Goal: Transaction & Acquisition: Purchase product/service

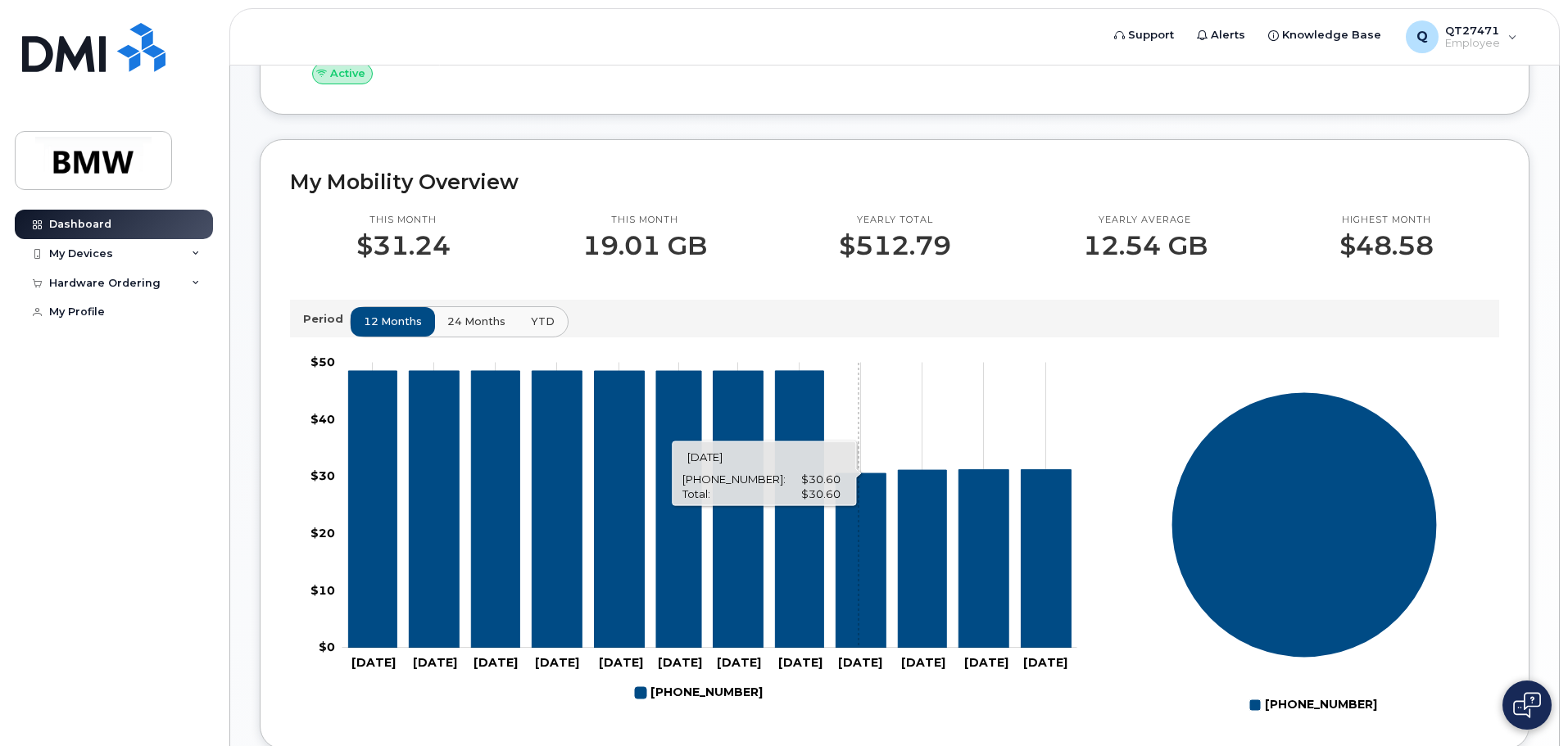
scroll to position [336, 0]
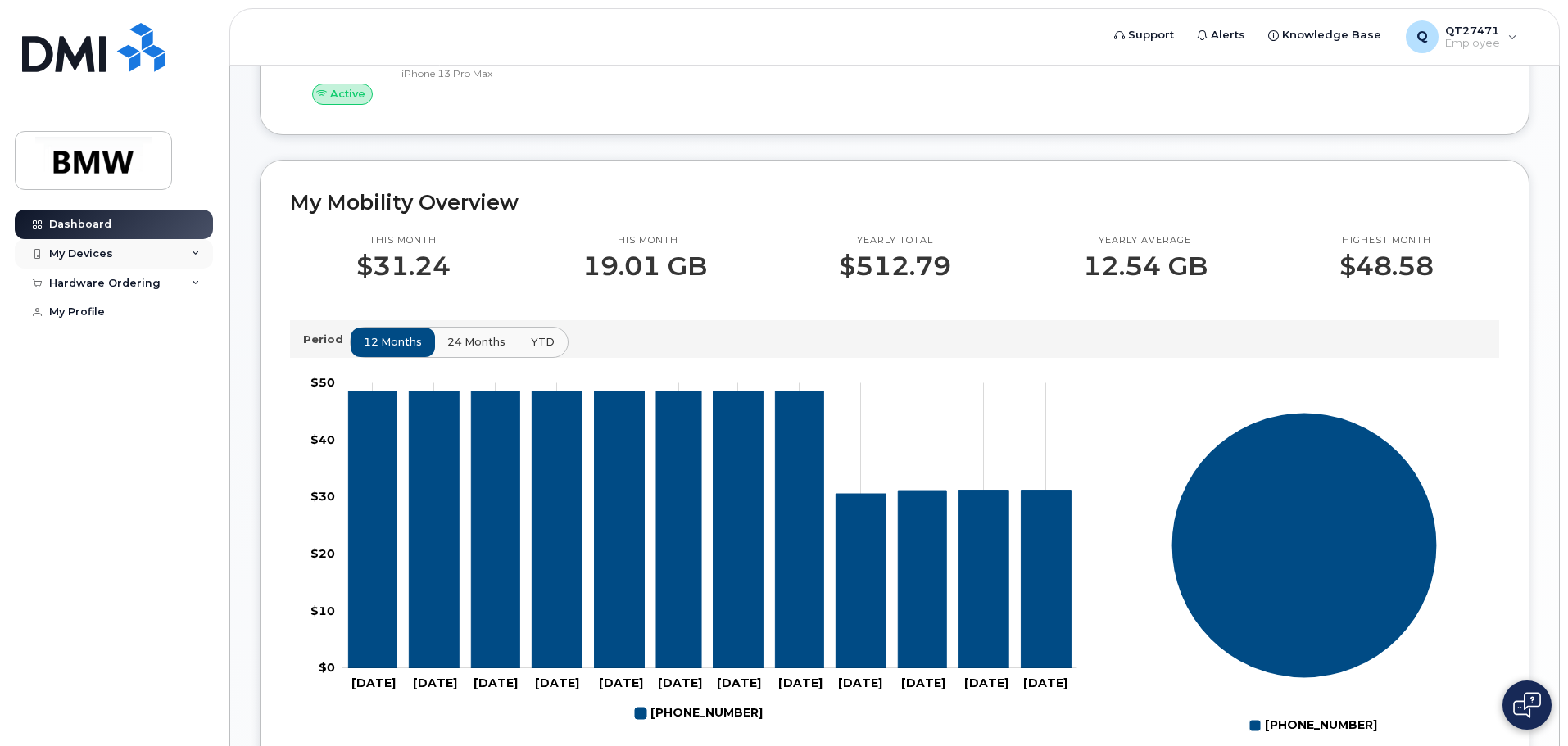
click at [106, 251] on div "My Devices" at bounding box center [80, 254] width 64 height 13
click at [194, 375] on icon at bounding box center [196, 371] width 8 height 8
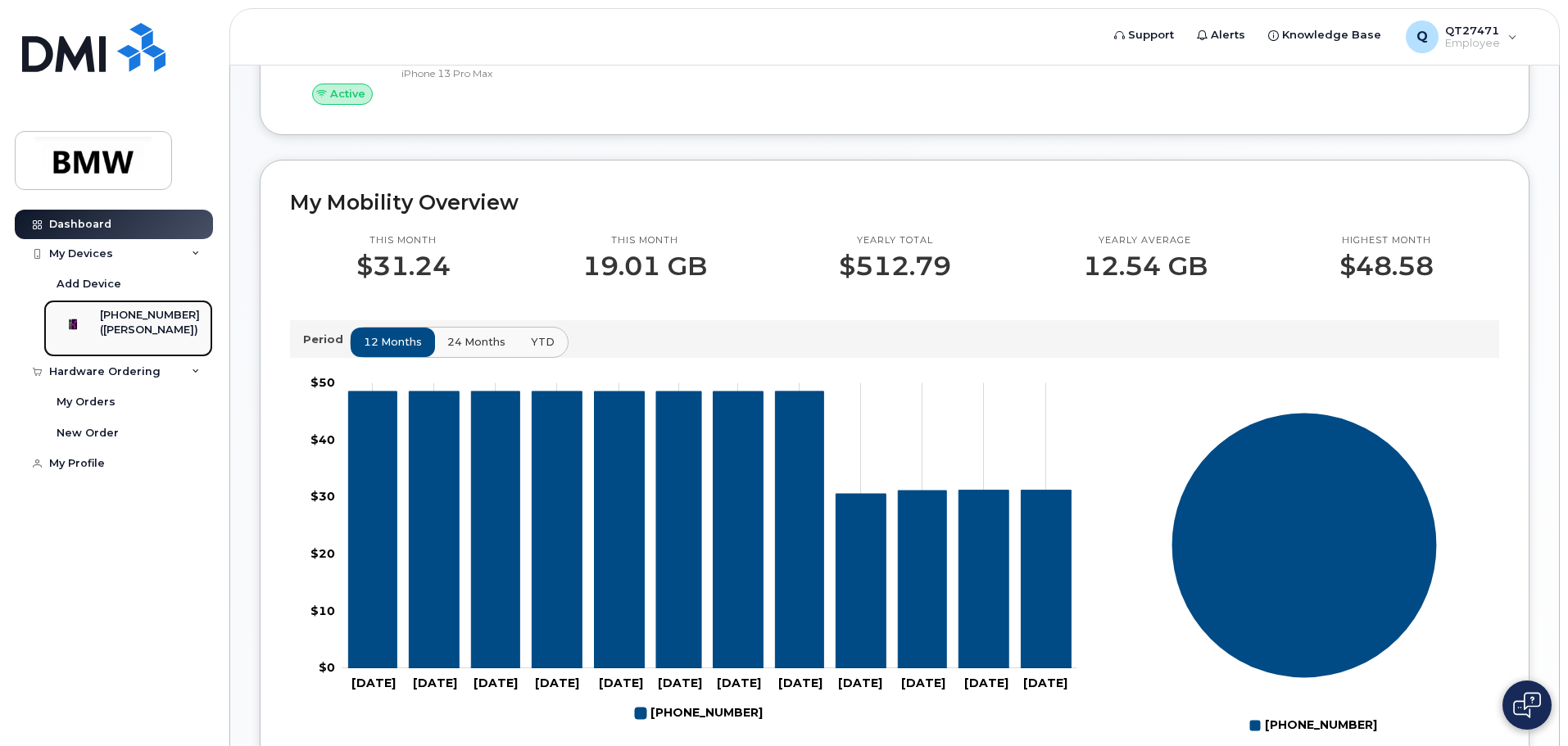
click at [156, 337] on div "([PERSON_NAME])" at bounding box center [150, 330] width 100 height 15
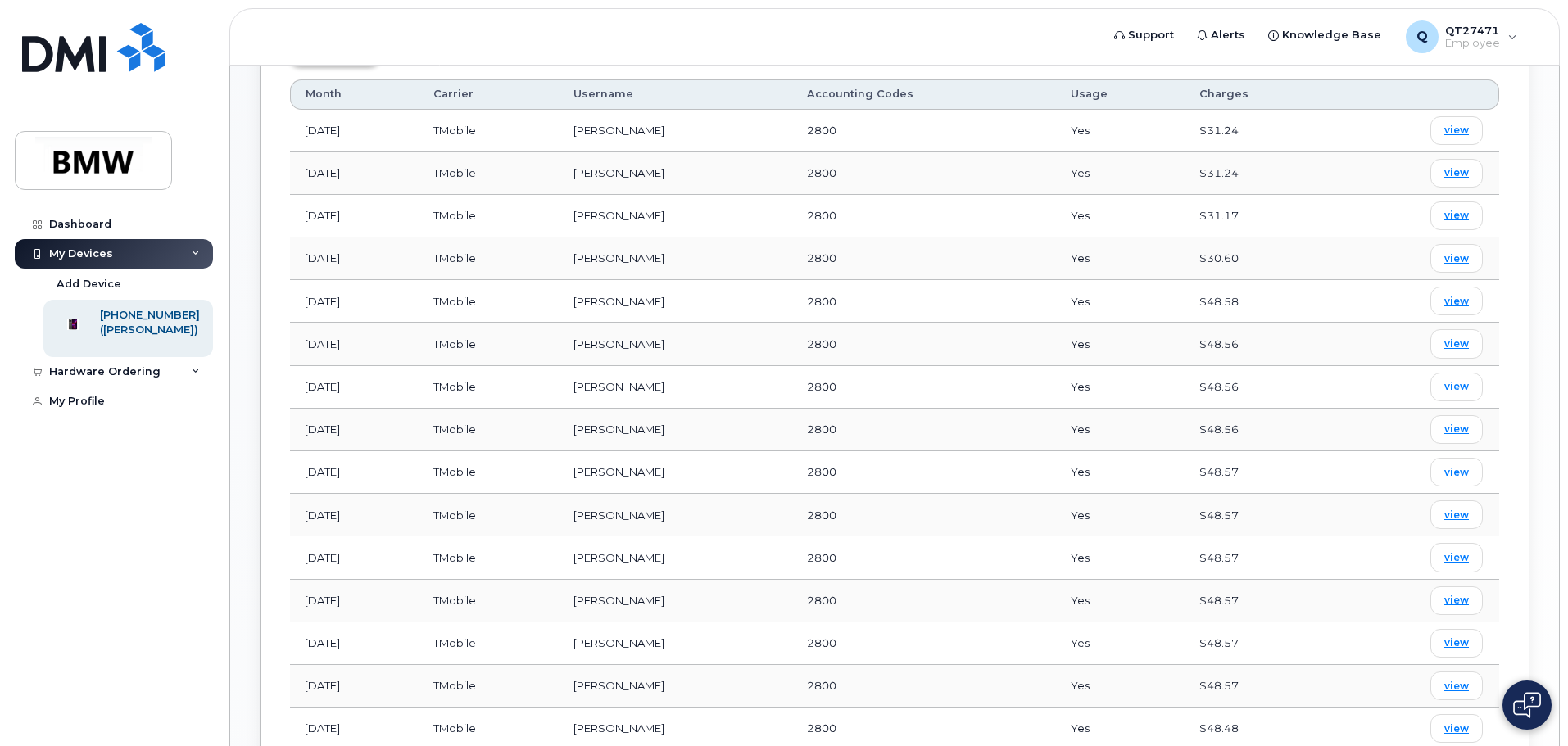
scroll to position [711, 0]
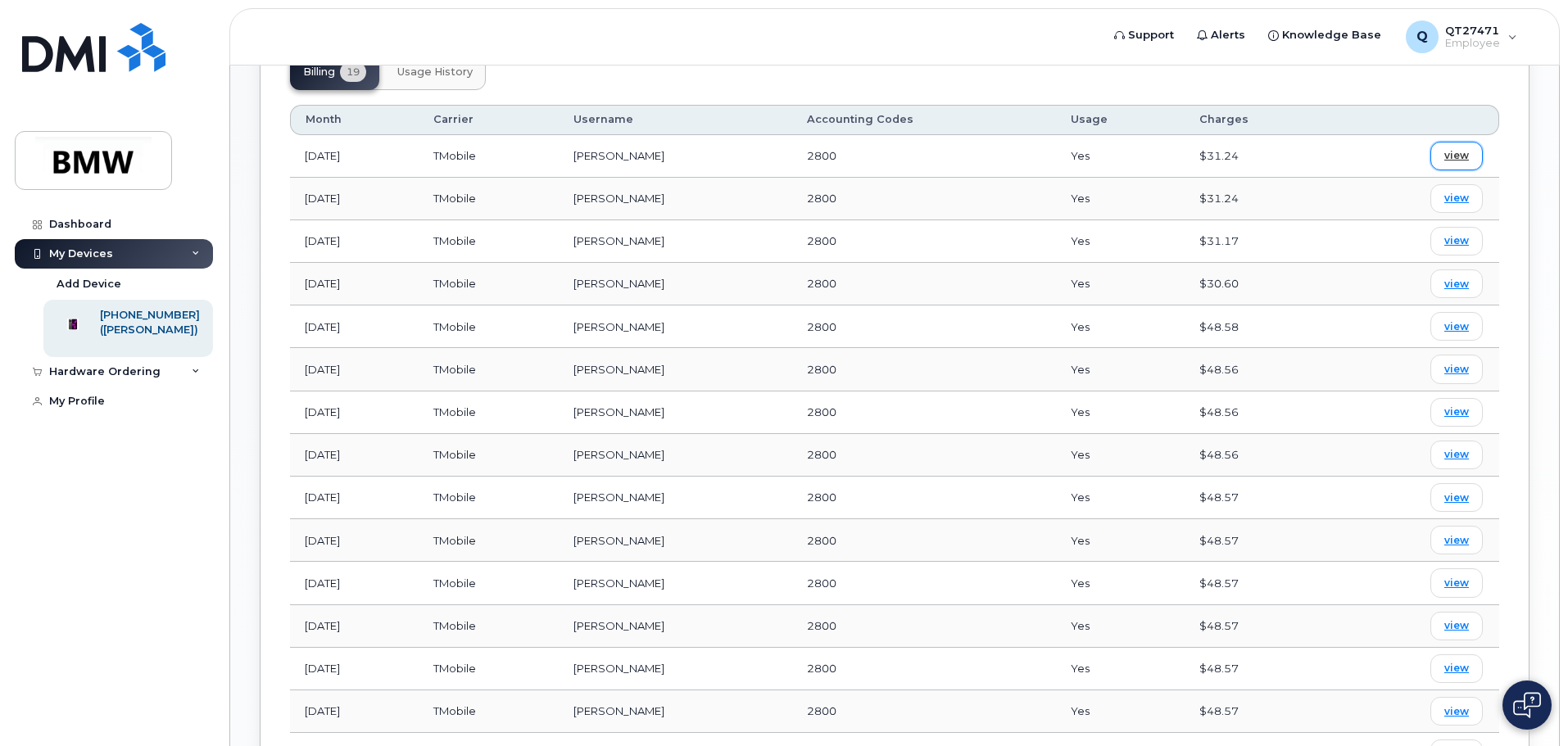
click at [1460, 154] on span "view" at bounding box center [1456, 155] width 25 height 15
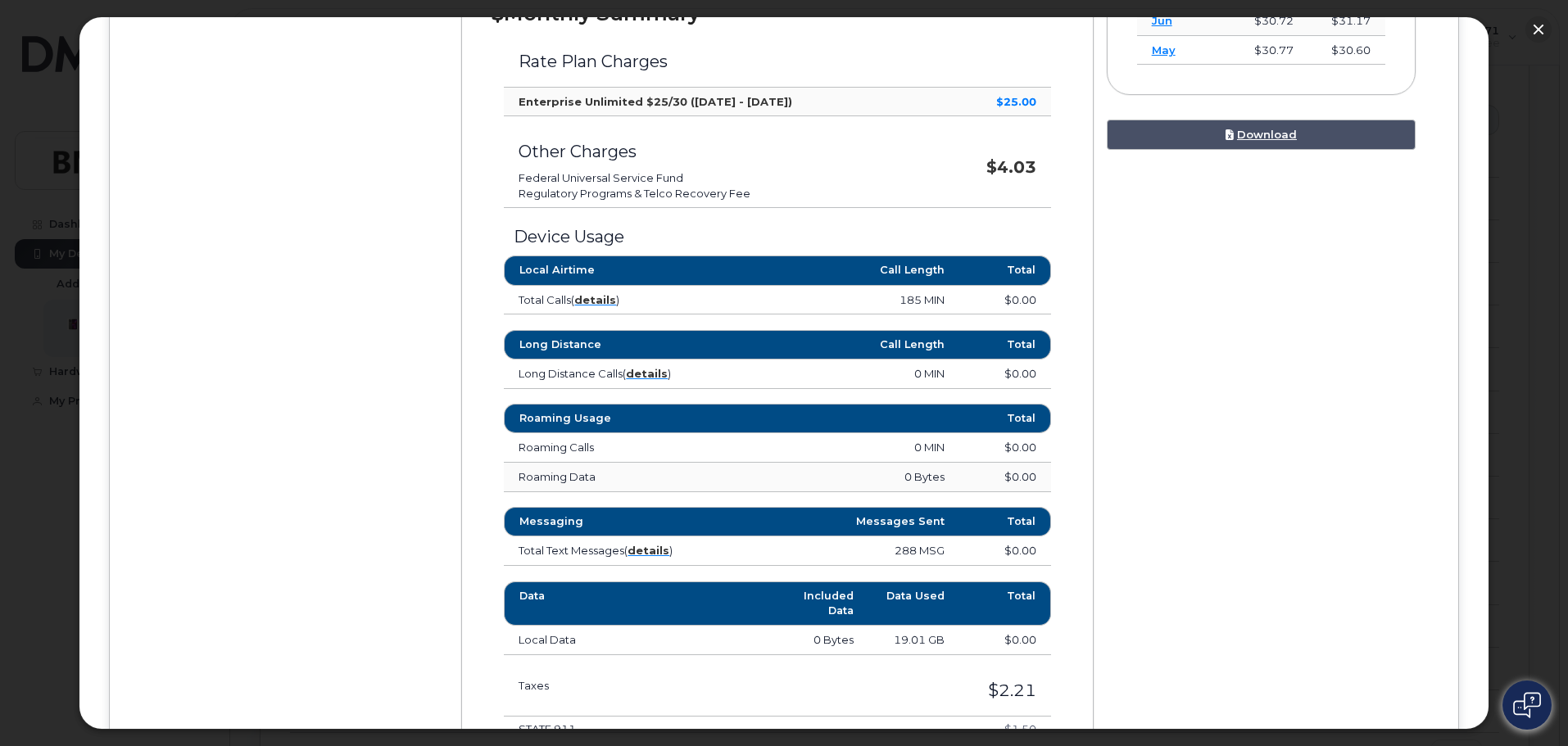
scroll to position [655, 0]
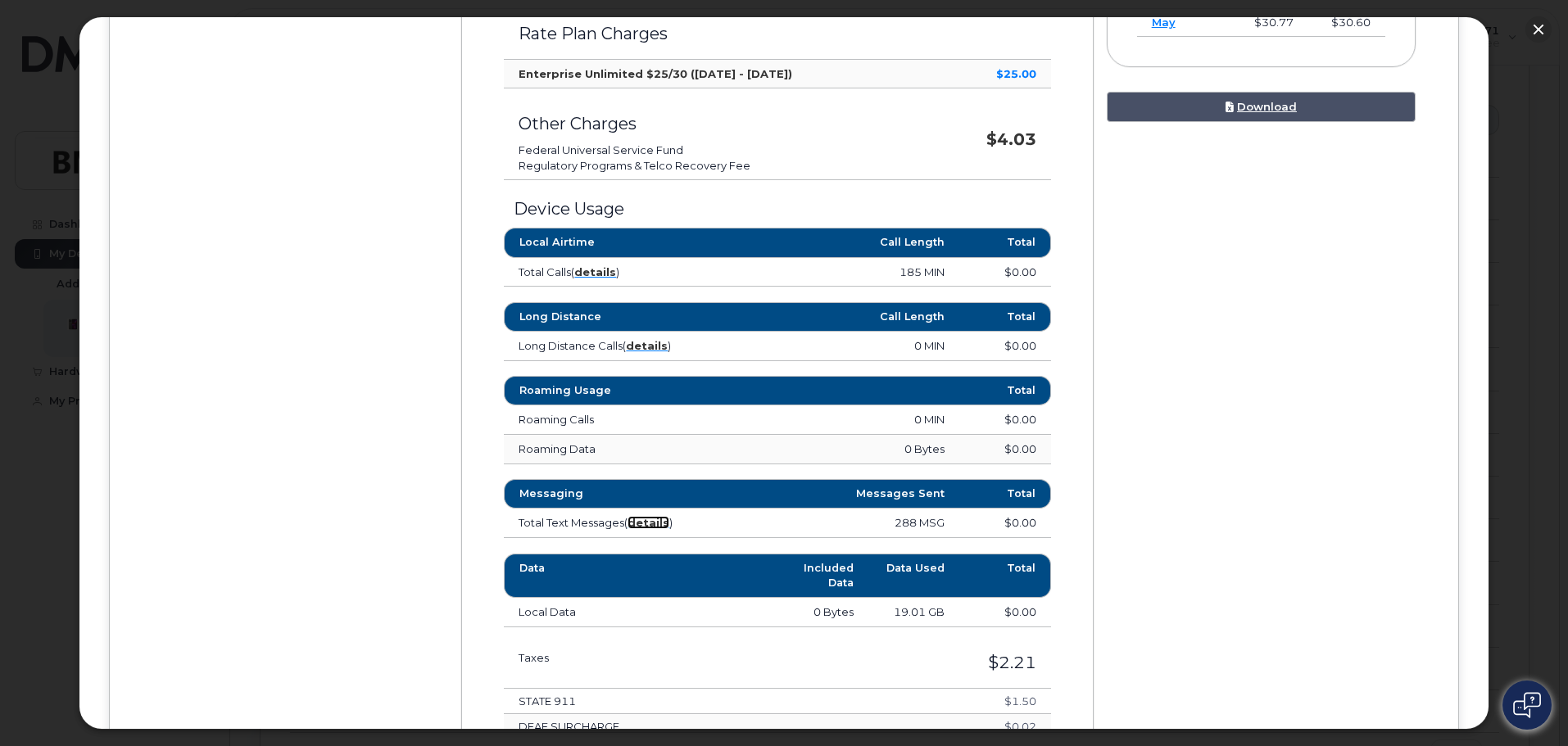
click at [648, 524] on strong "details" at bounding box center [648, 523] width 41 height 13
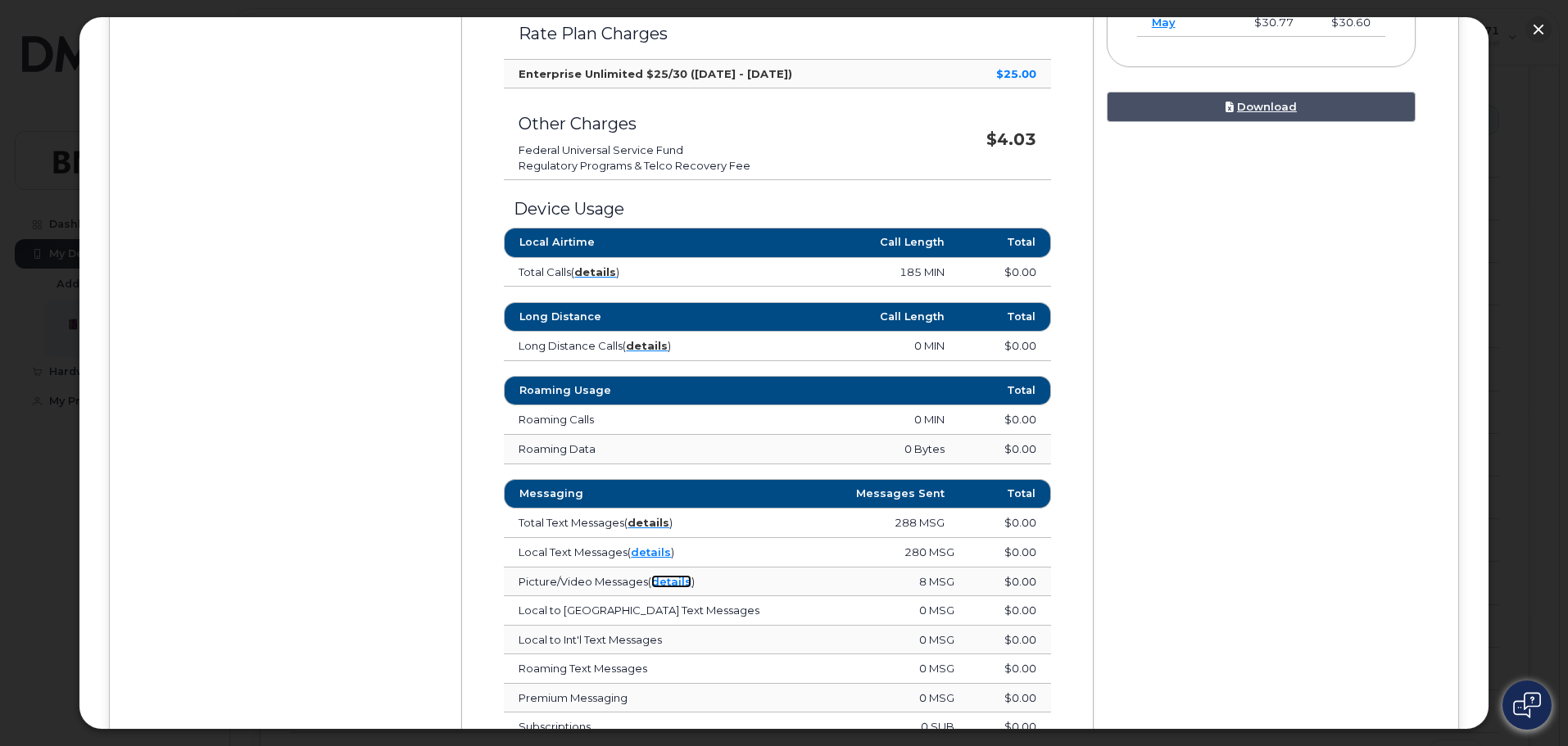
click at [679, 579] on link "details" at bounding box center [671, 581] width 41 height 13
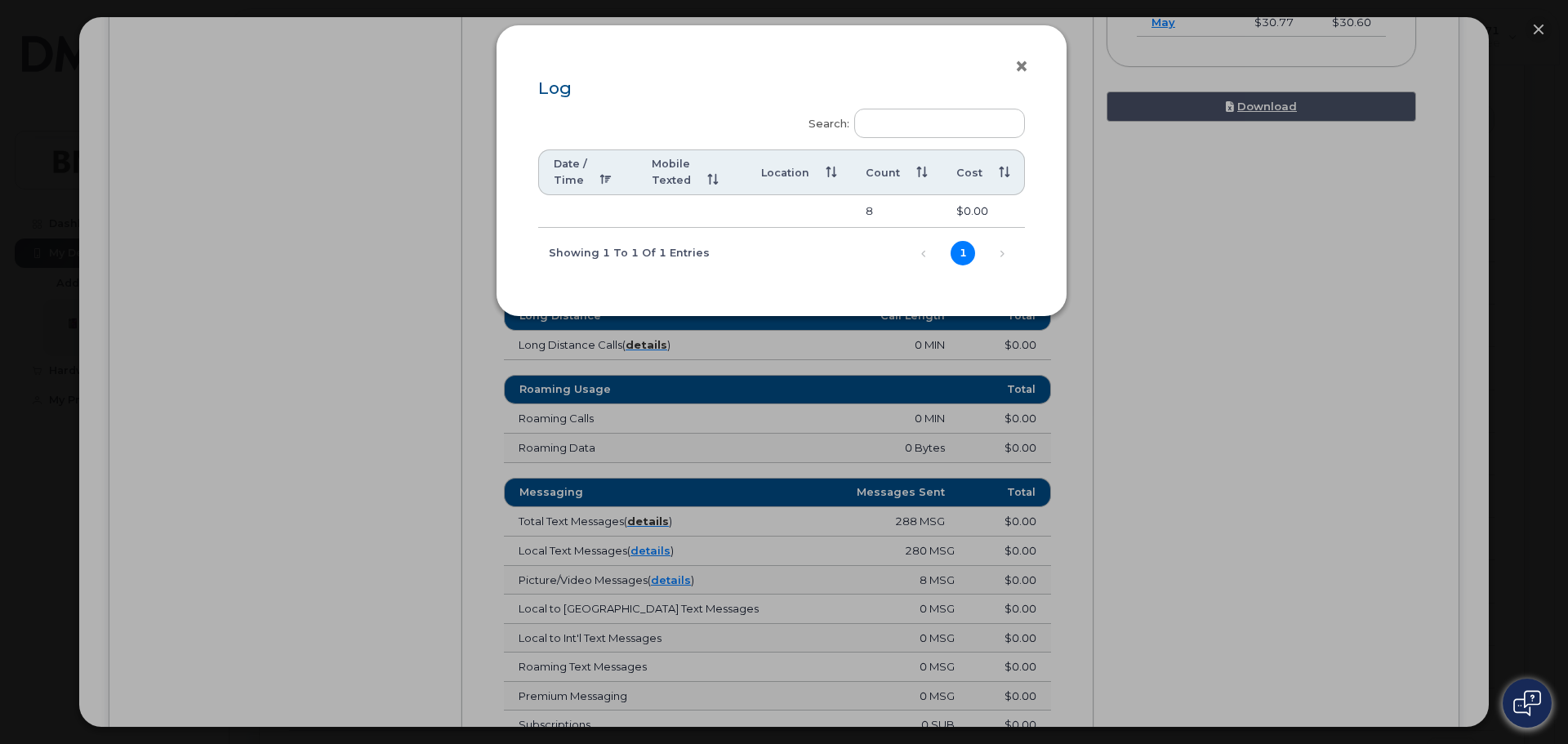
click at [1020, 64] on button "×" at bounding box center [1025, 67] width 23 height 25
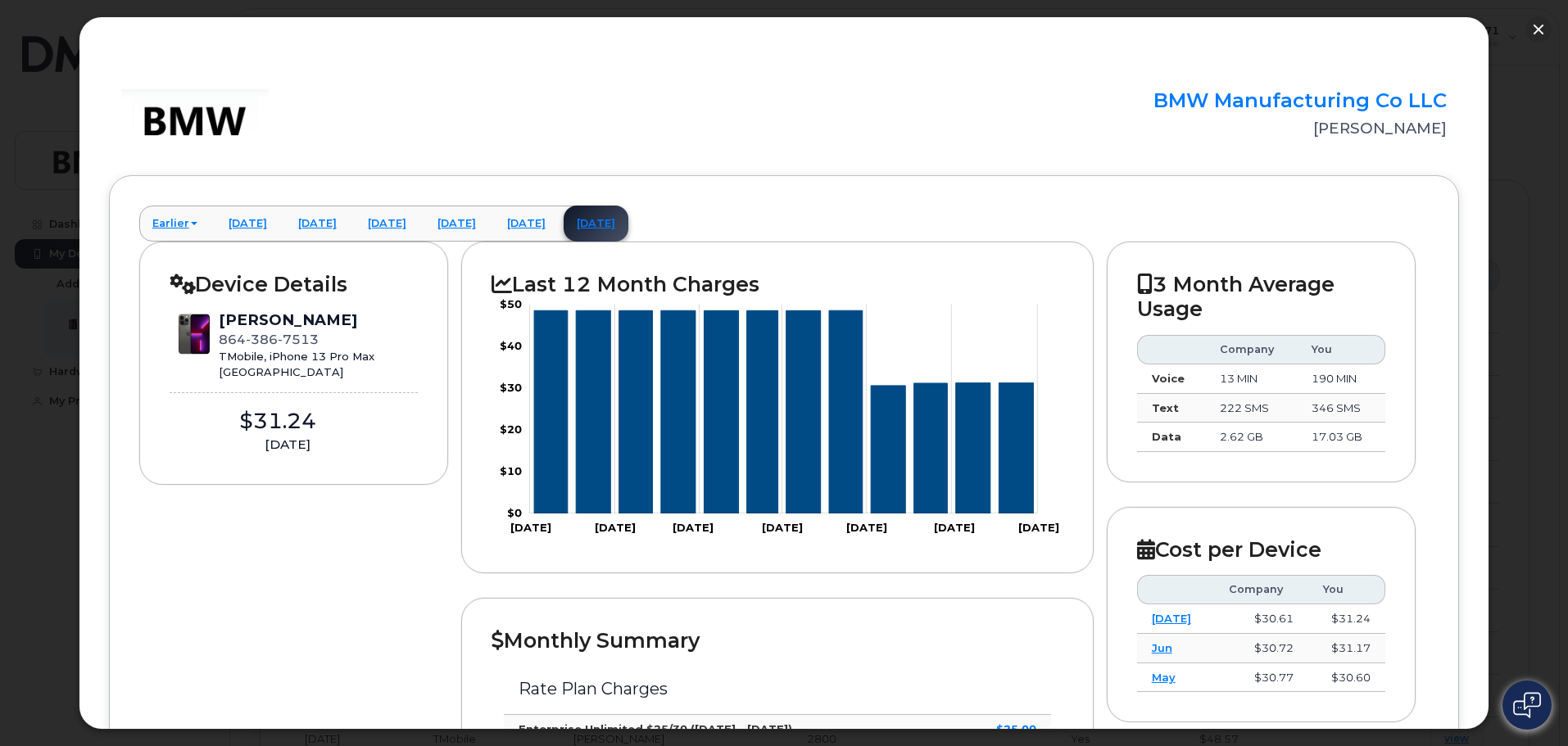
scroll to position [548, 0]
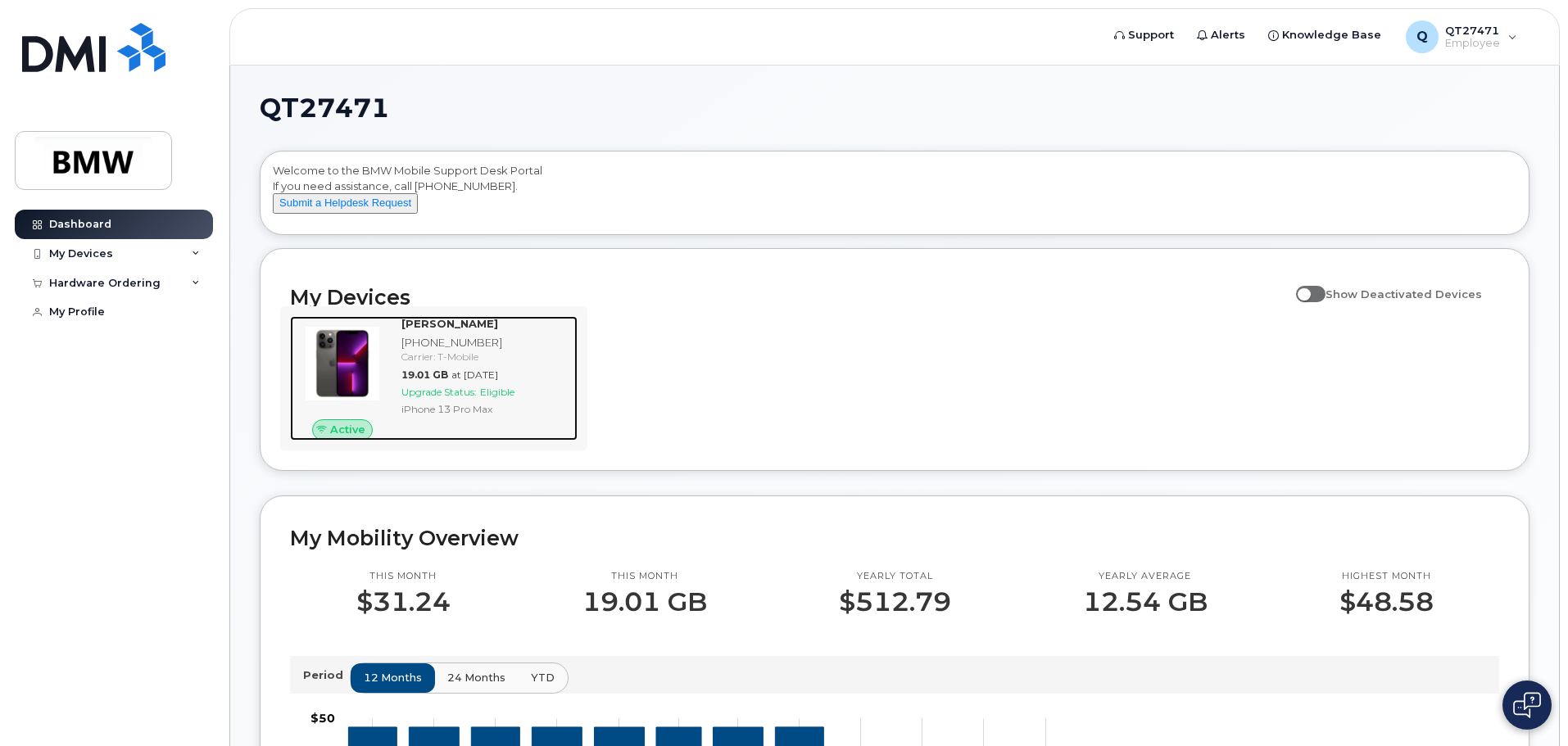
click at [452, 398] on span "Upgrade Status:" at bounding box center [439, 391] width 75 height 12
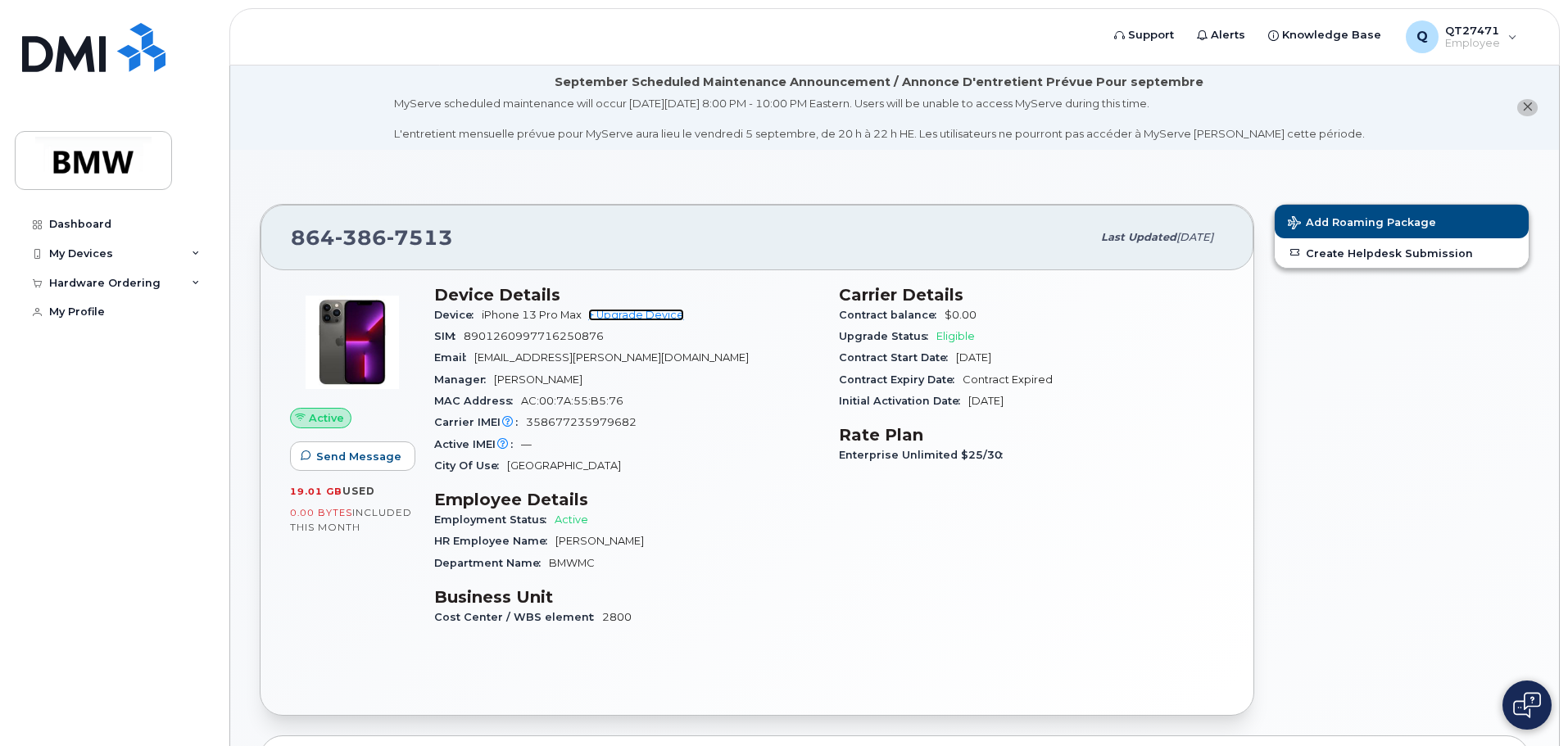
click at [647, 315] on link "+ Upgrade Device" at bounding box center [636, 314] width 96 height 12
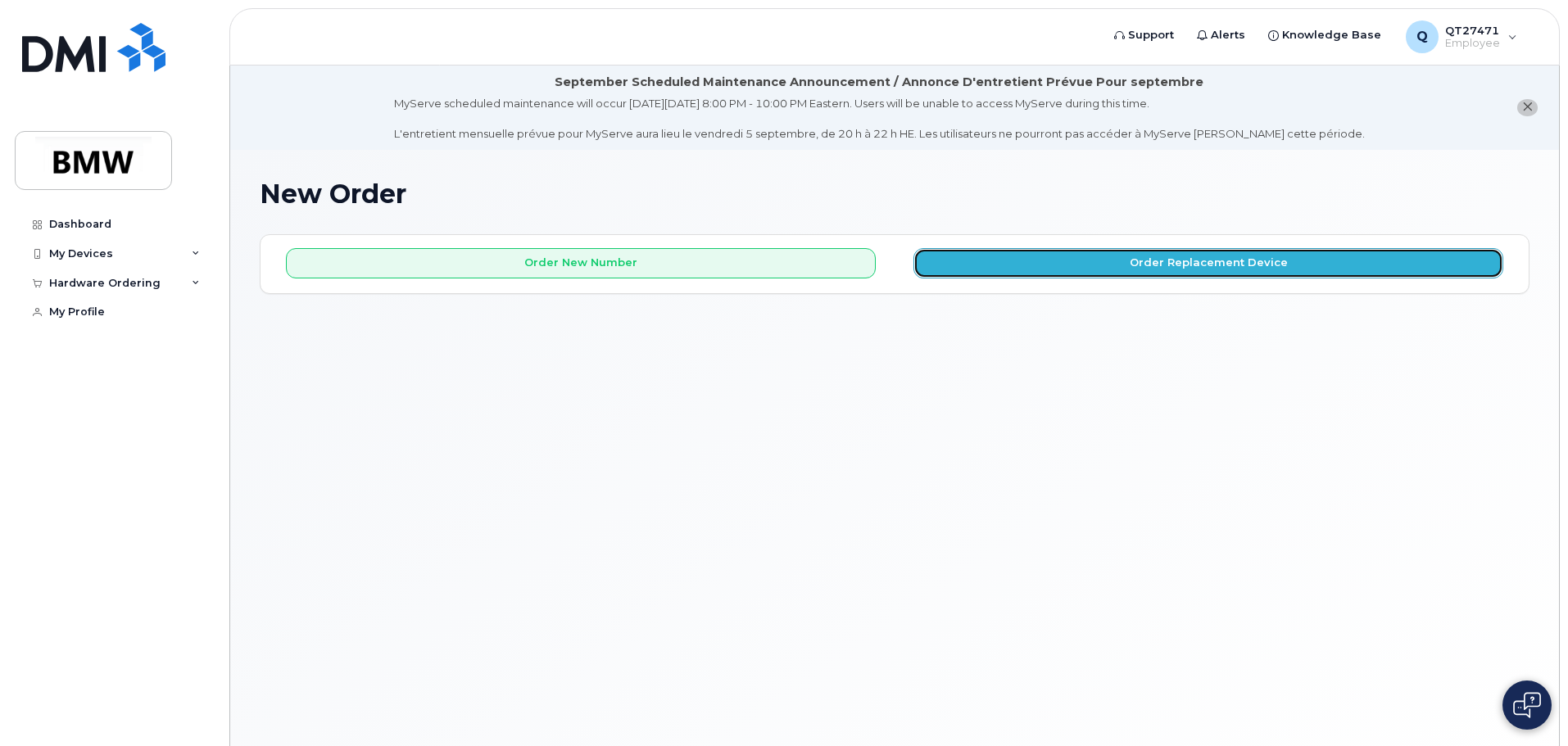
click at [1028, 271] on button "Order Replacement Device" at bounding box center [1208, 263] width 590 height 31
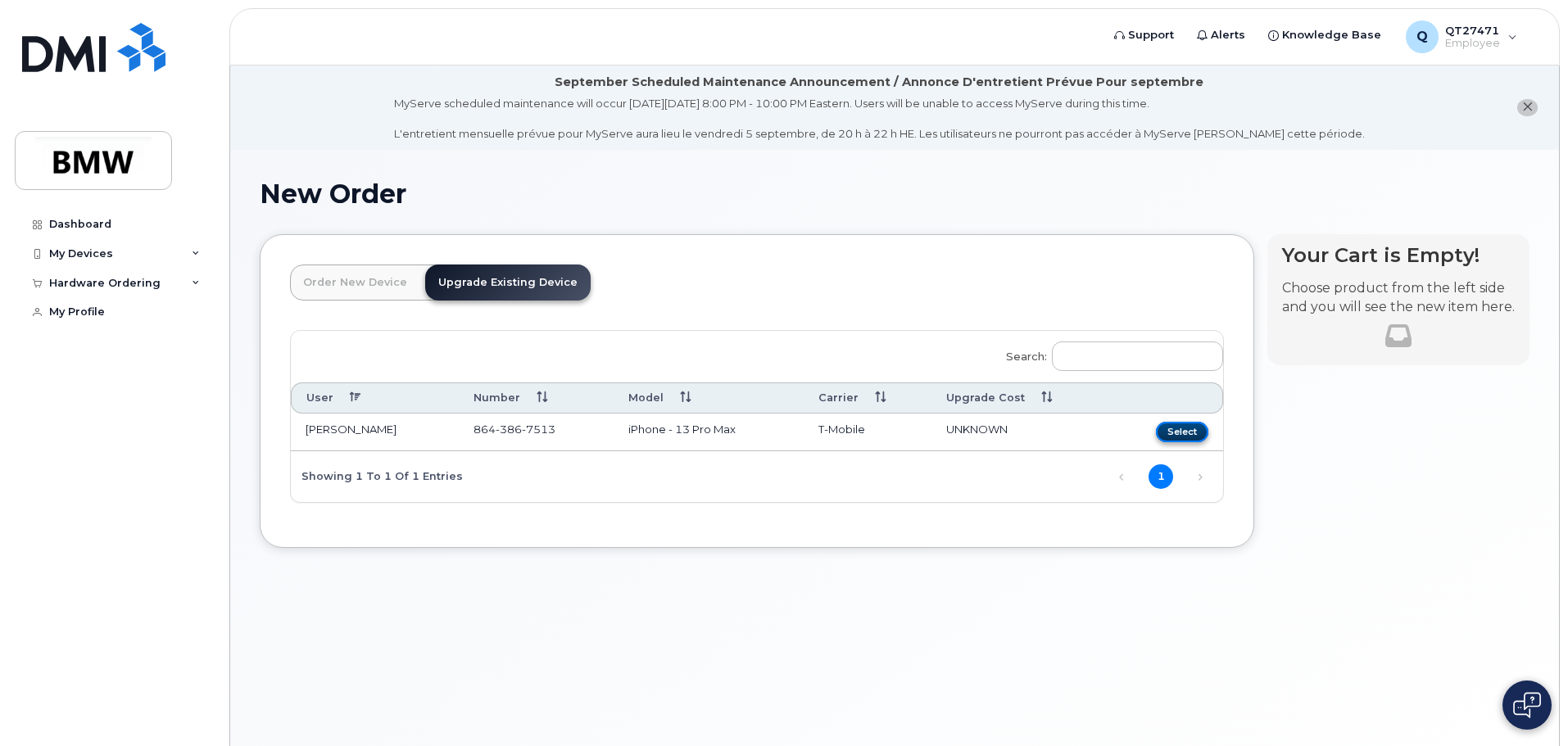
click at [1172, 428] on button "Select" at bounding box center [1182, 432] width 52 height 21
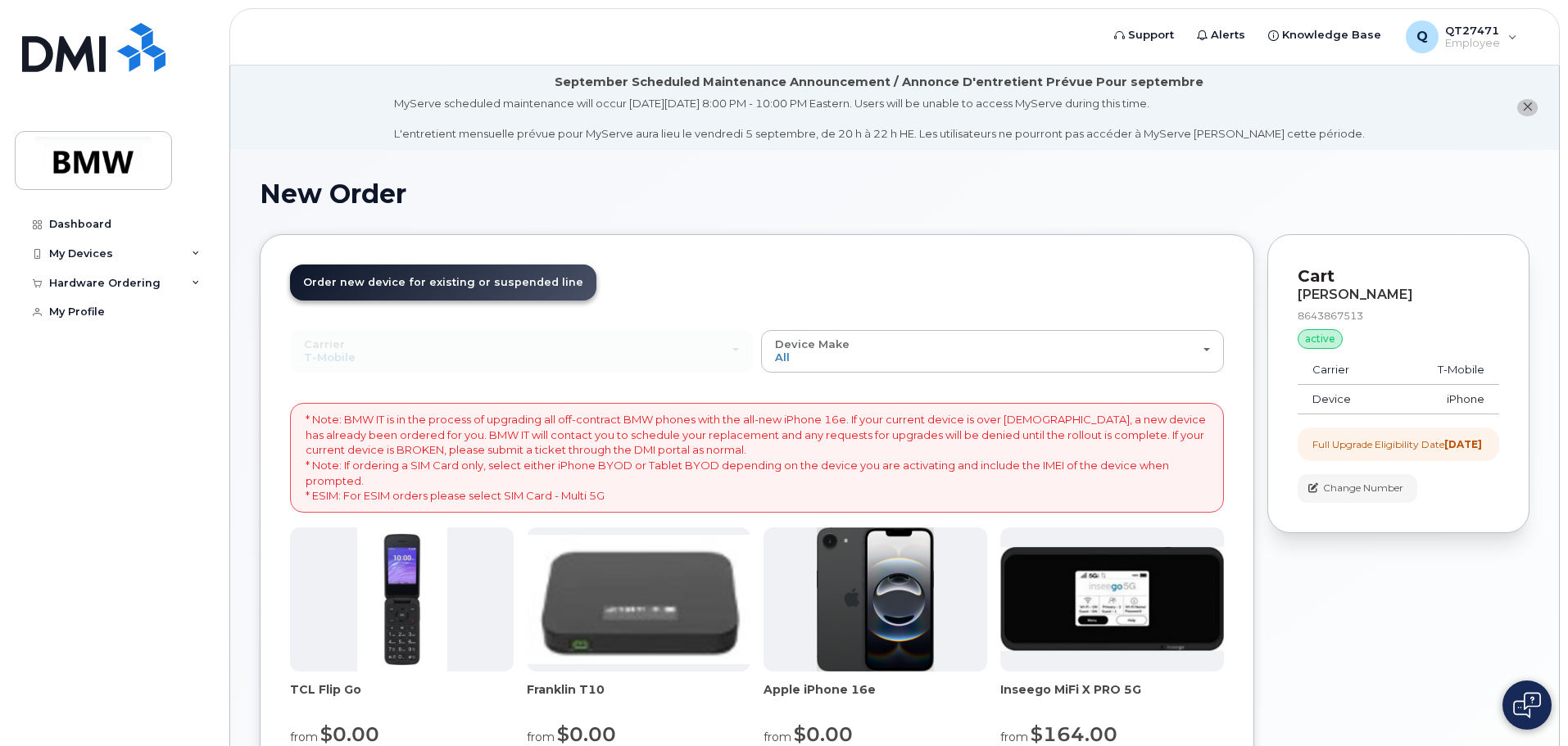
scroll to position [82, 0]
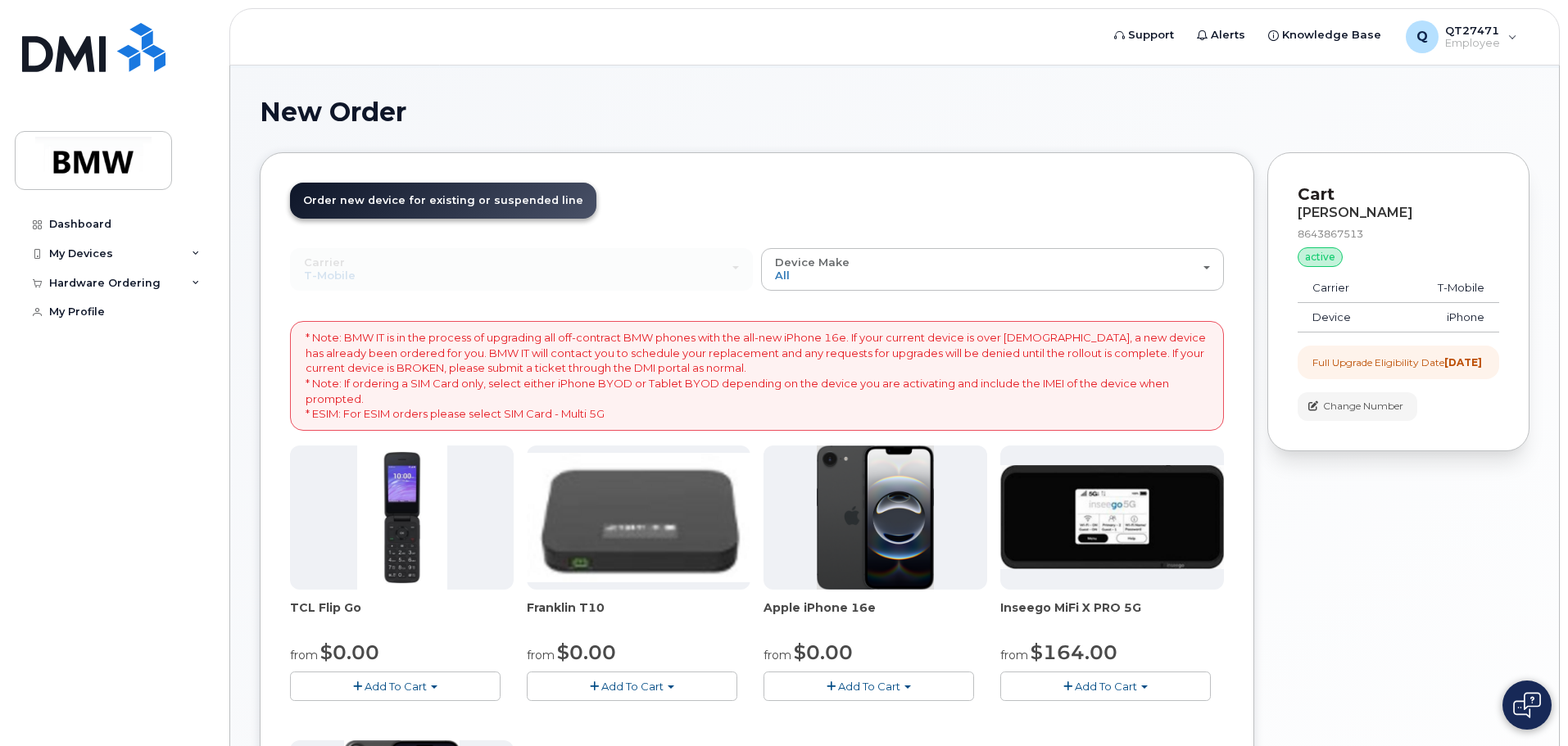
click at [881, 523] on img at bounding box center [875, 518] width 118 height 144
click at [859, 556] on img at bounding box center [875, 518] width 118 height 144
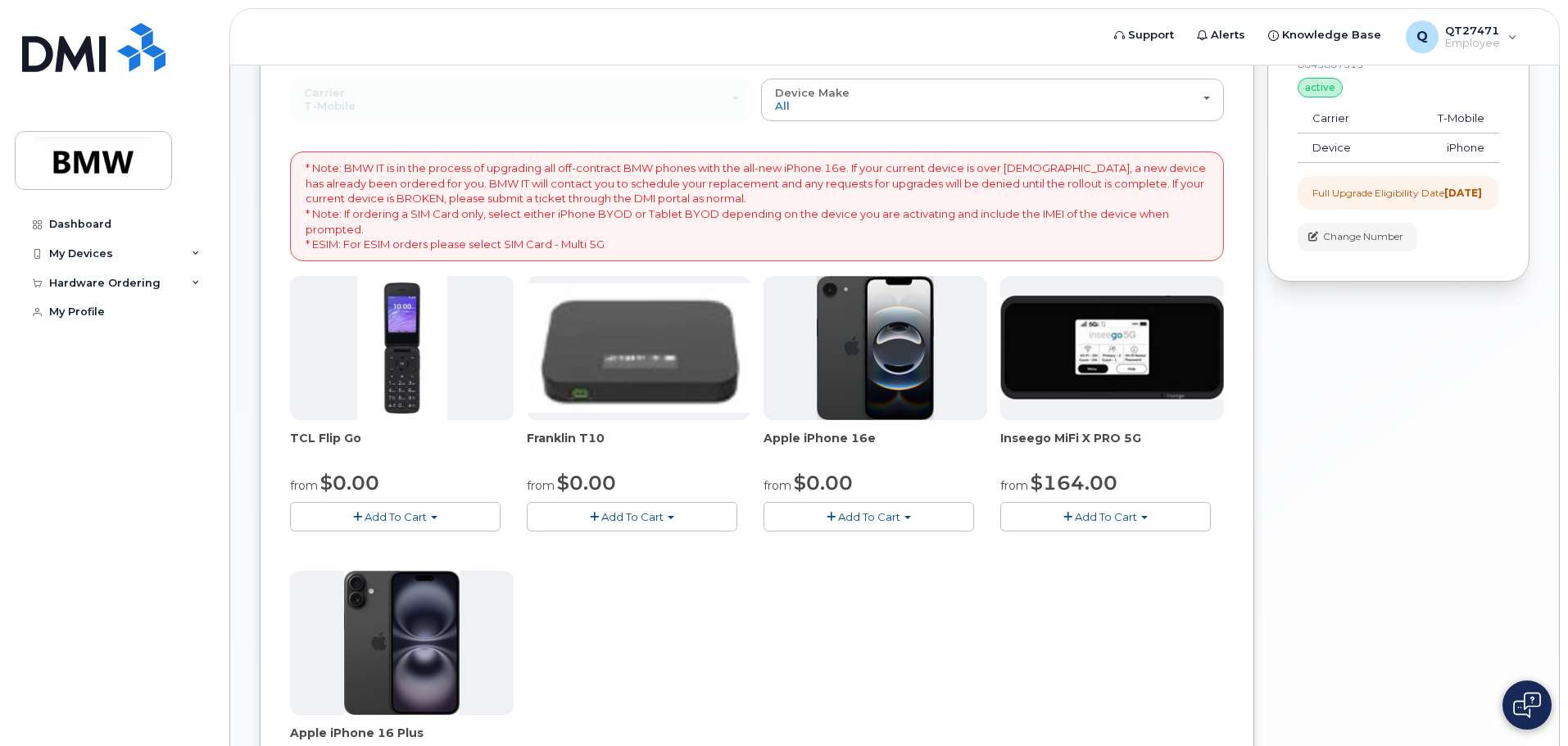
scroll to position [409, 0]
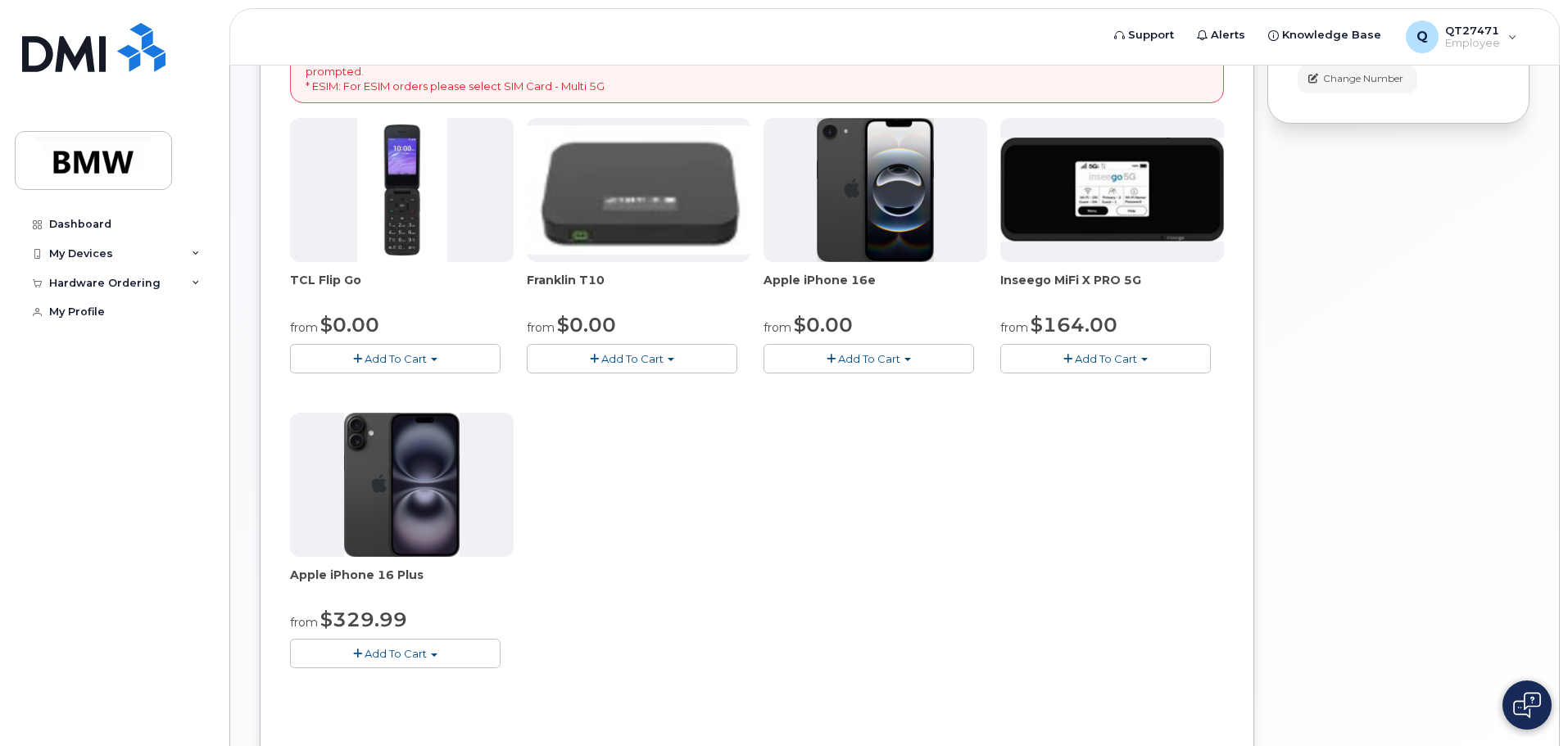
click at [918, 236] on img at bounding box center [875, 190] width 118 height 144
click at [918, 237] on img at bounding box center [875, 190] width 118 height 144
click at [872, 360] on span "Add To Cart" at bounding box center [869, 359] width 62 height 13
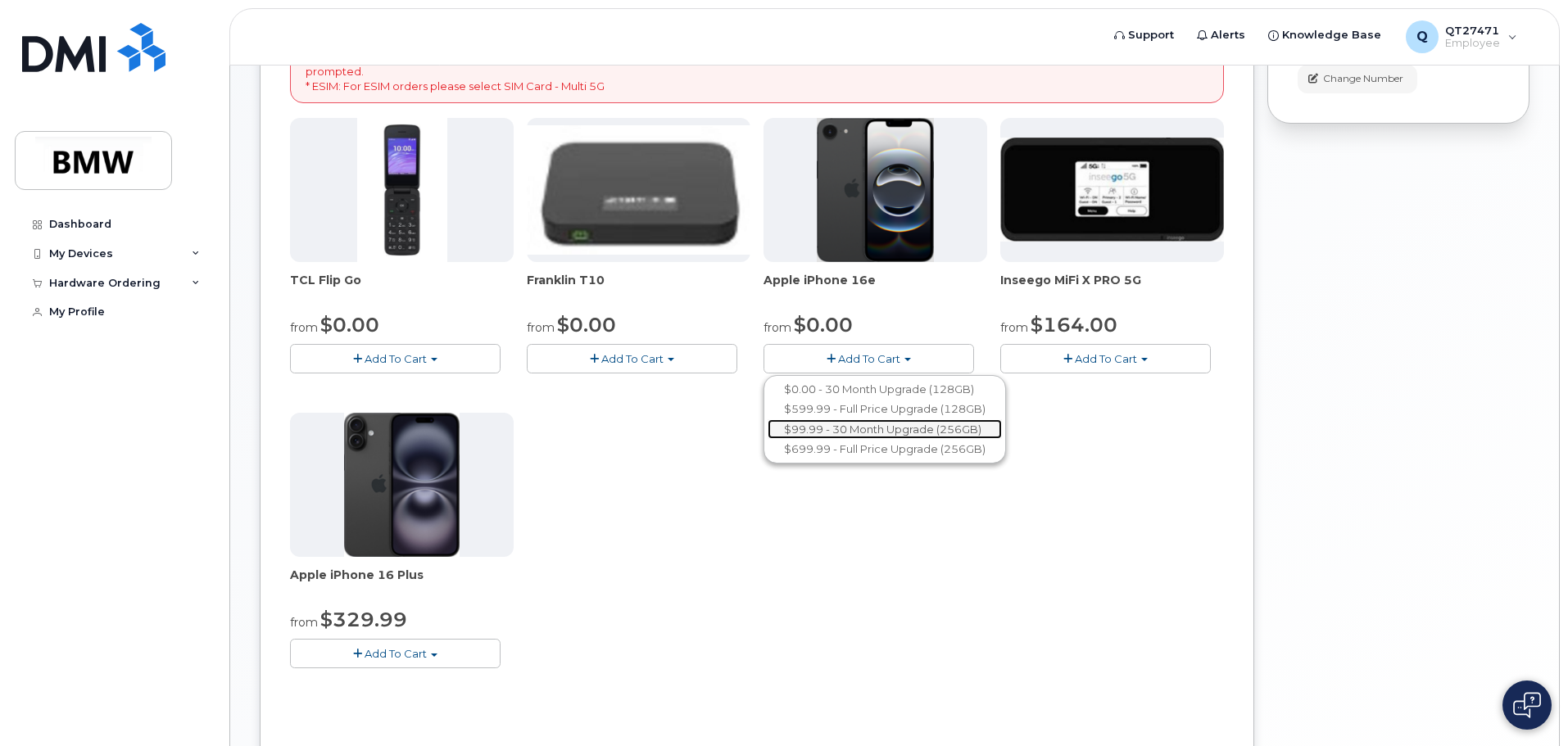
click at [864, 428] on link "$99.99 - 30 Month Upgrade (256GB)" at bounding box center [885, 429] width 234 height 21
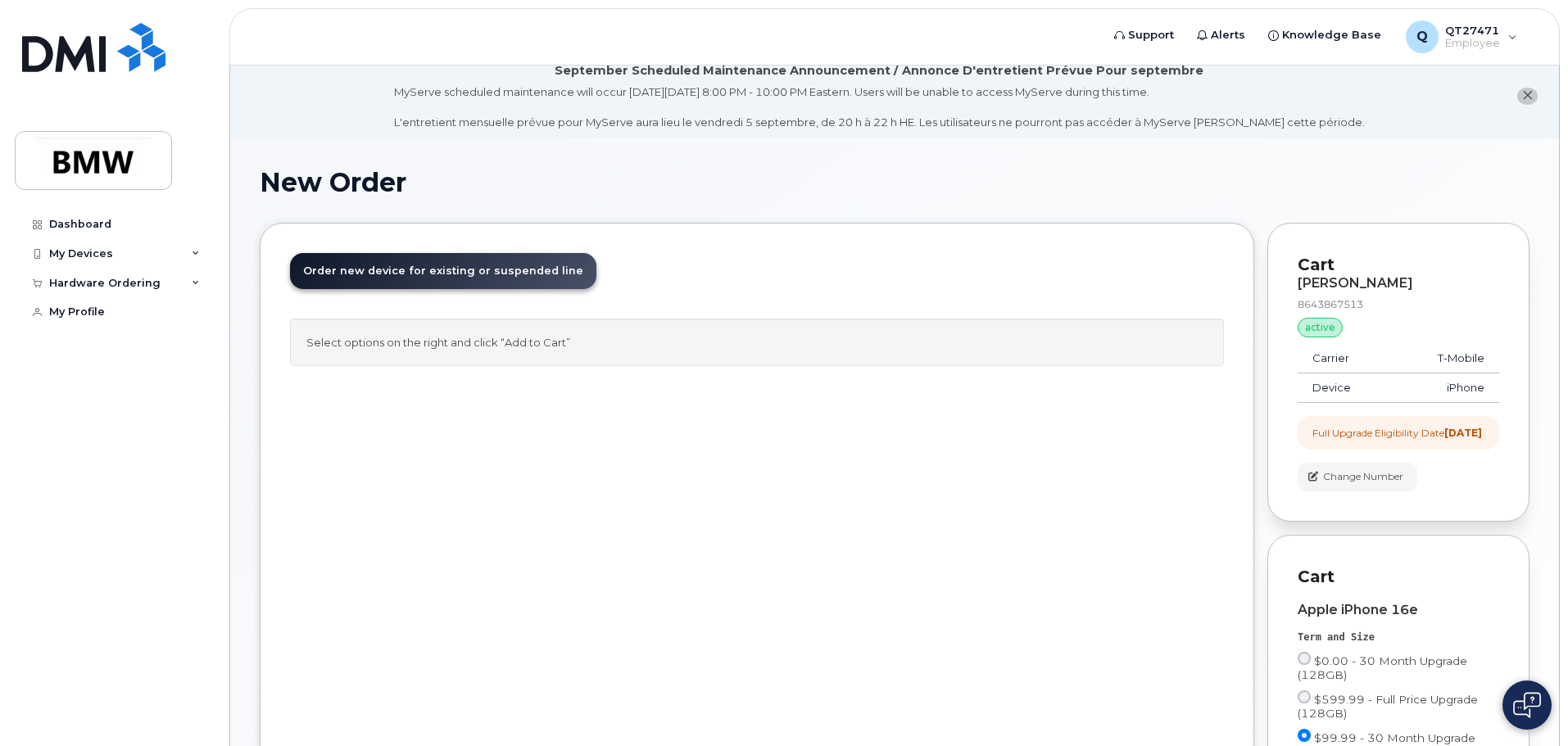
scroll to position [0, 0]
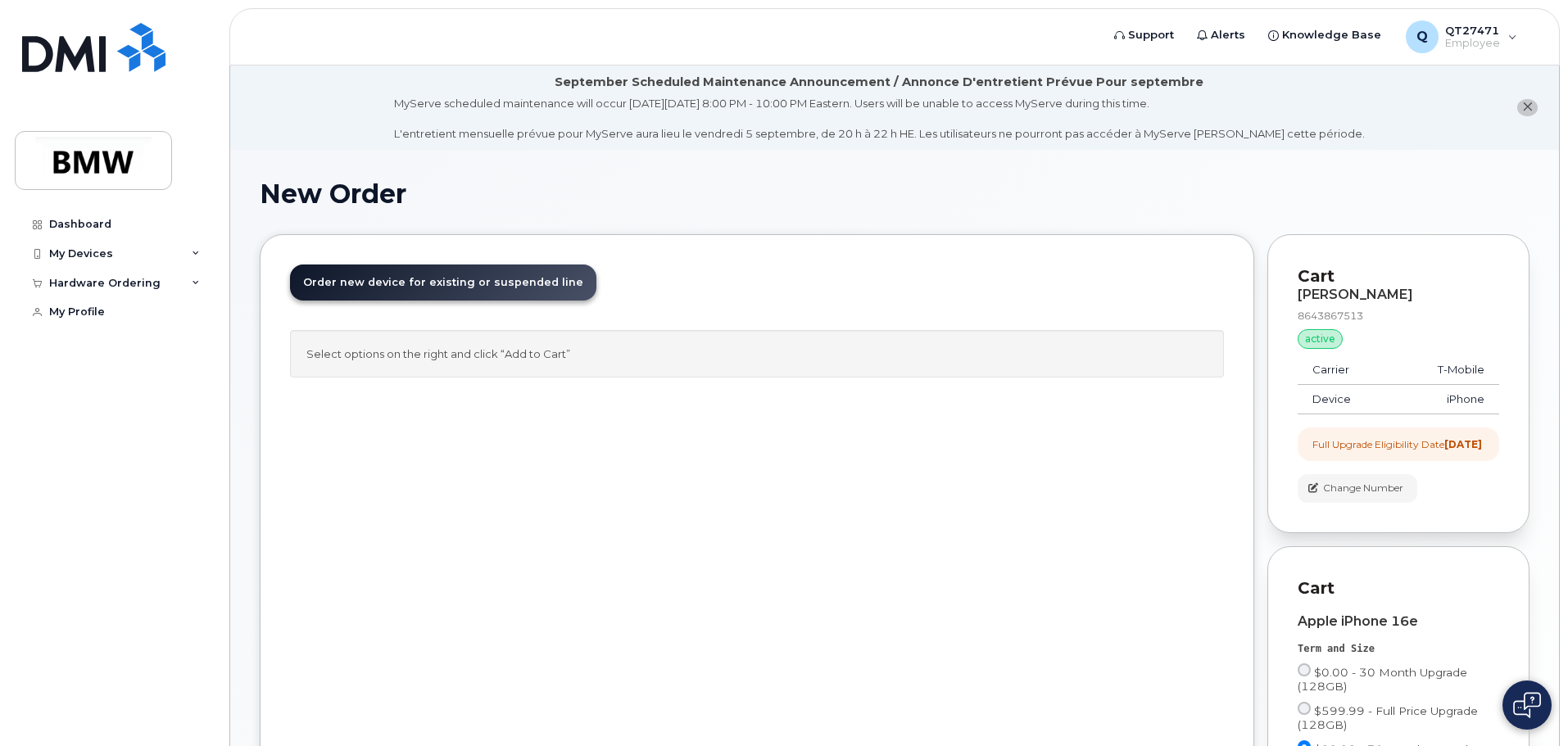
click at [475, 283] on span "Order new device for existing or suspended line" at bounding box center [443, 282] width 281 height 12
